Goal: Find specific page/section: Find specific page/section

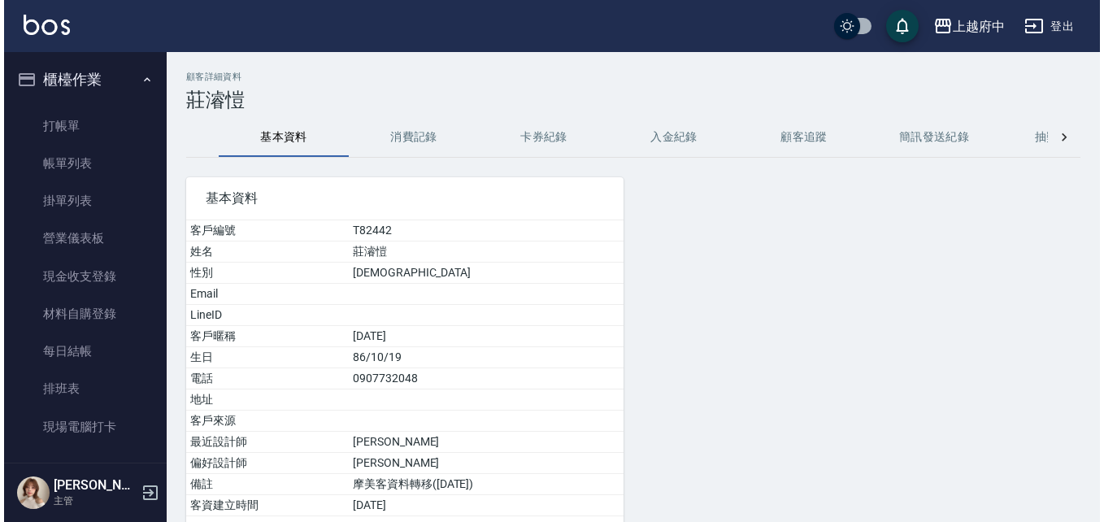
scroll to position [244, 0]
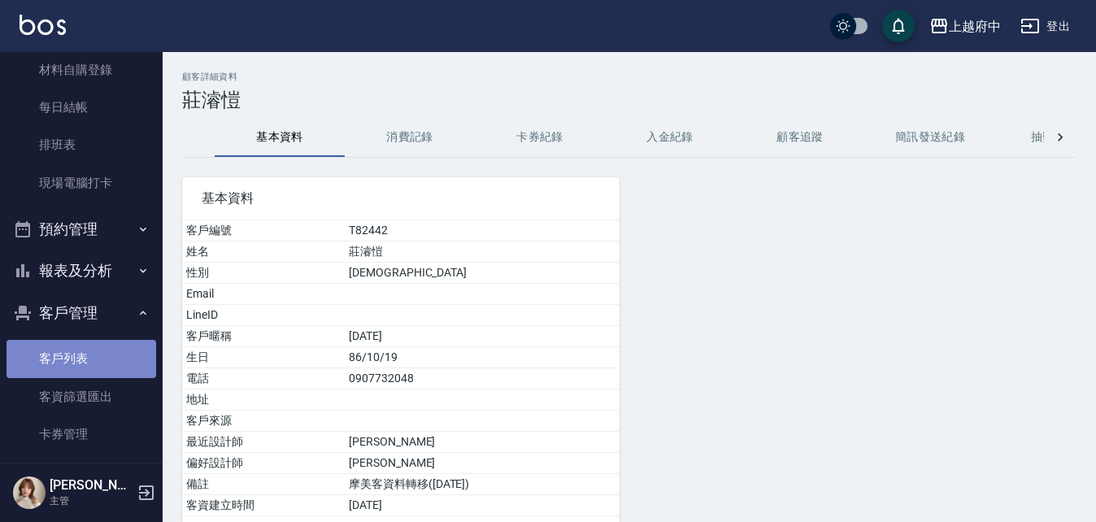
click at [96, 341] on link "客戶列表" at bounding box center [82, 358] width 150 height 37
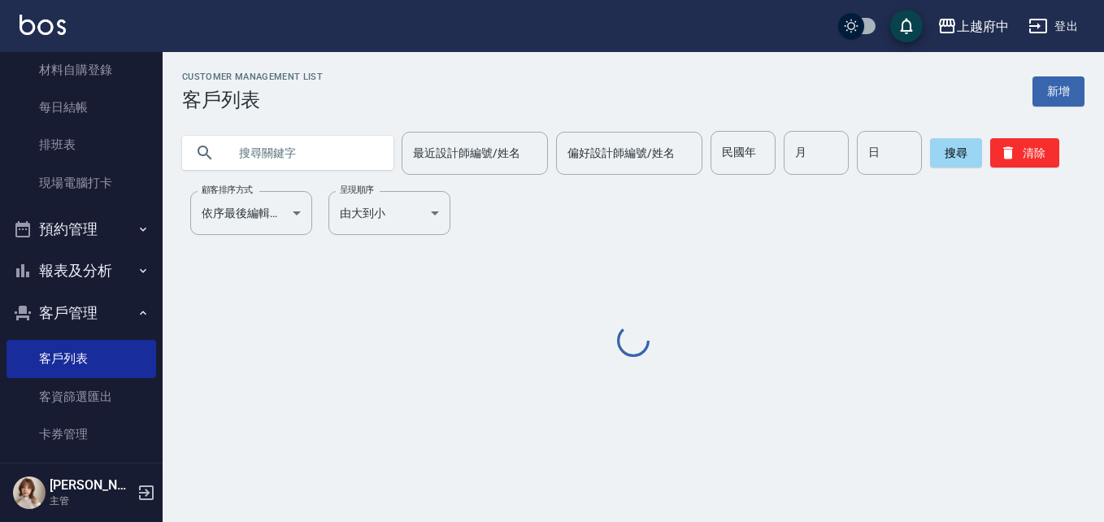
click at [321, 156] on input "text" at bounding box center [304, 153] width 153 height 44
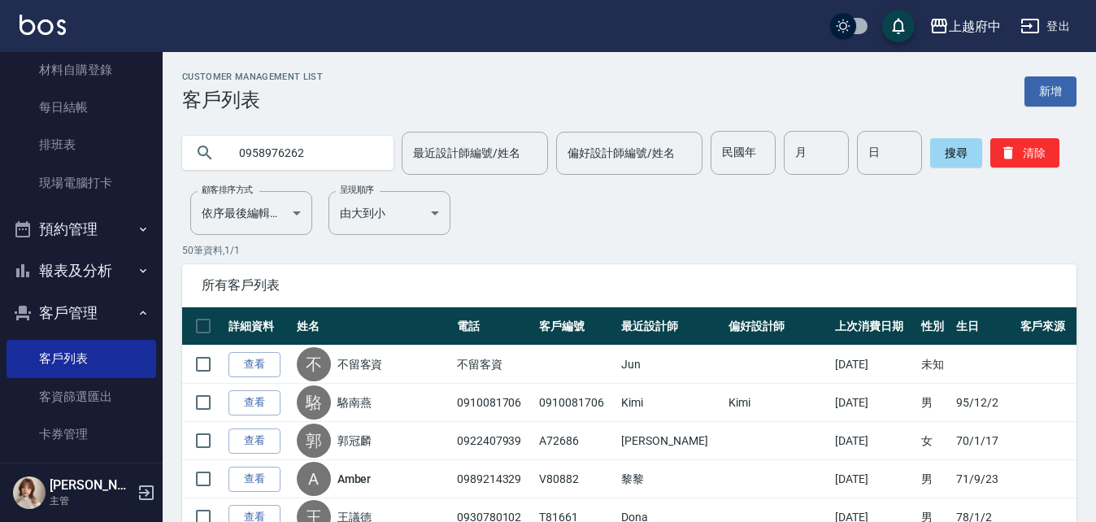
type input "0958976262"
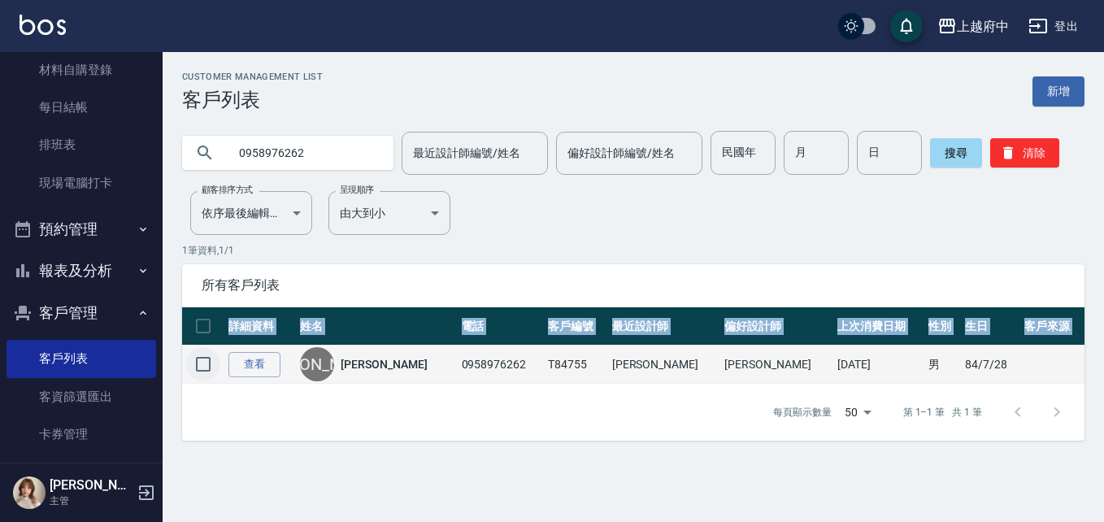
drag, startPoint x: 228, startPoint y: 350, endPoint x: 215, endPoint y: 364, distance: 18.4
click at [217, 363] on table "詳細資料 姓名 電話 客戶編號 最近設計師 偏好設計師 上次消費日期 性別 生日 客戶來源 查看 [PERSON_NAME] 0958976262 T8475…" at bounding box center [633, 345] width 902 height 76
click at [245, 367] on link "查看" at bounding box center [254, 364] width 52 height 25
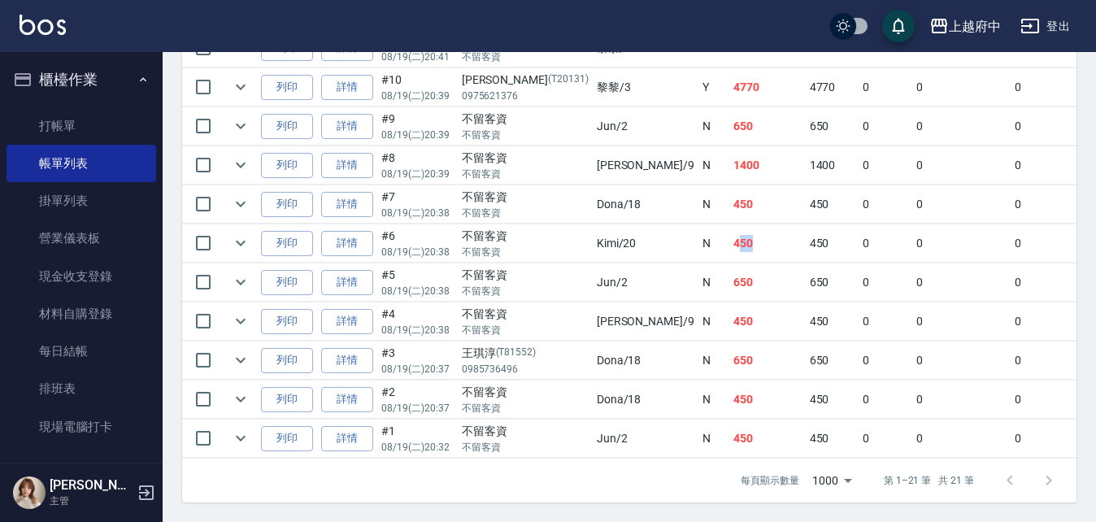
scroll to position [244, 0]
